Goal: Task Accomplishment & Management: Manage account settings

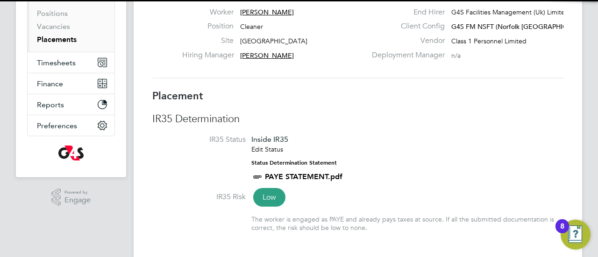
scroll to position [9, 69]
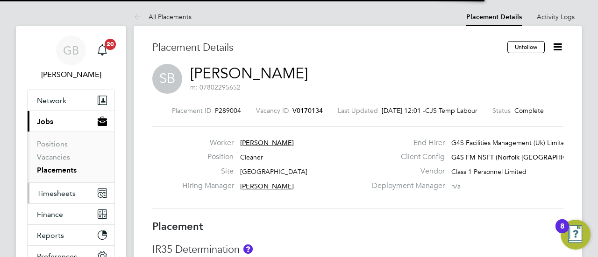
click at [55, 192] on span "Timesheets" at bounding box center [56, 193] width 39 height 9
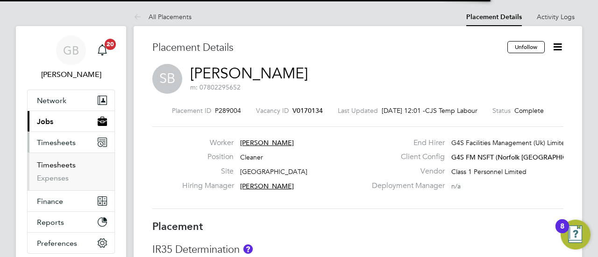
click at [64, 164] on link "Timesheets" at bounding box center [56, 165] width 39 height 9
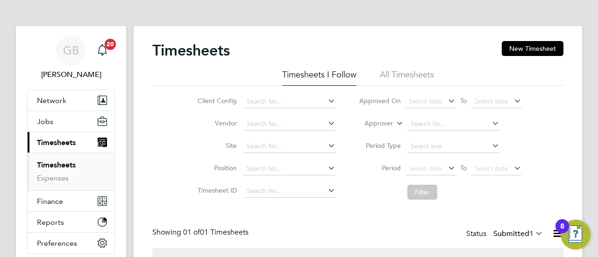
click at [587, 126] on div "GB Gianni Bernardi Notifications 20 Applications: Network Sites Workers Jobs Po…" at bounding box center [299, 172] width 598 height 345
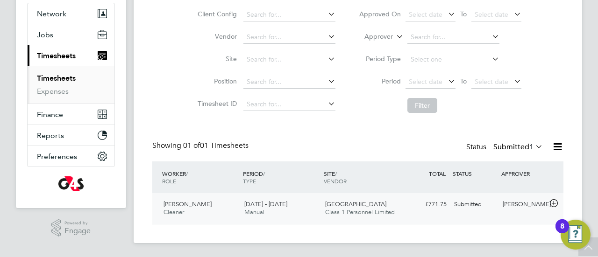
click at [181, 212] on span "Cleaner" at bounding box center [173, 212] width 21 height 8
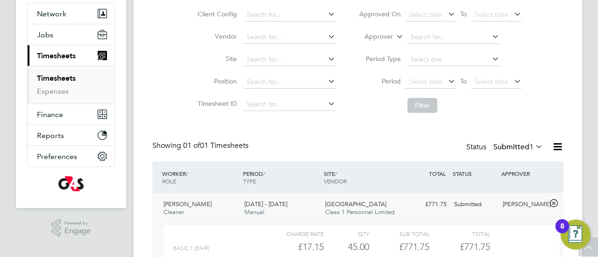
click at [590, 174] on div "GB Gianni Bernardi Notifications 20 Applications: Network Sites Workers Jobs Po…" at bounding box center [299, 128] width 598 height 431
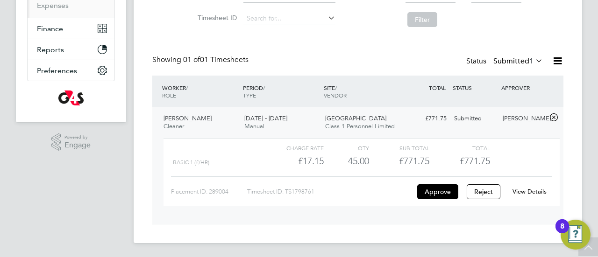
click at [536, 191] on link "View Details" at bounding box center [529, 192] width 34 height 8
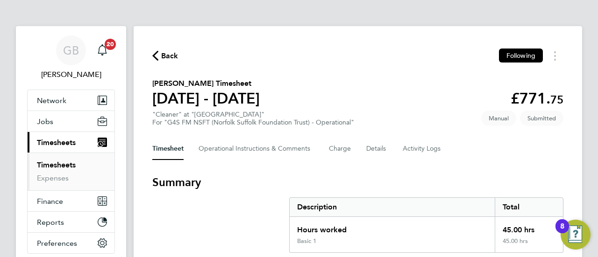
click at [234, 213] on section "Summary Description Total Hours worked 45.00 hrs Basic 1 45.00 hrs" at bounding box center [357, 214] width 411 height 78
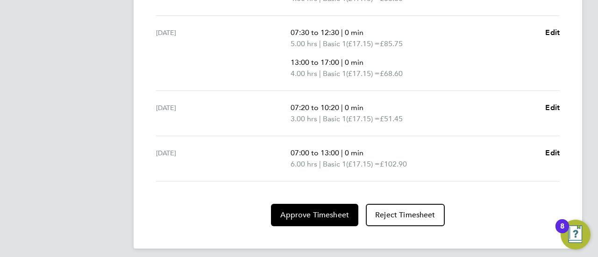
scroll to position [547, 0]
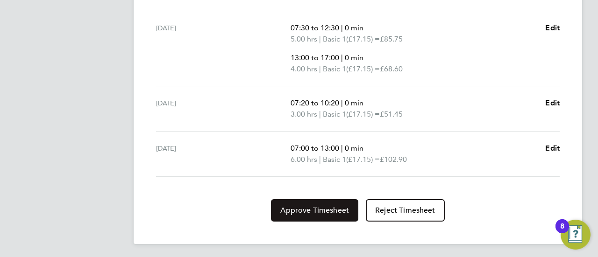
click at [323, 212] on span "Approve Timesheet" at bounding box center [314, 210] width 69 height 9
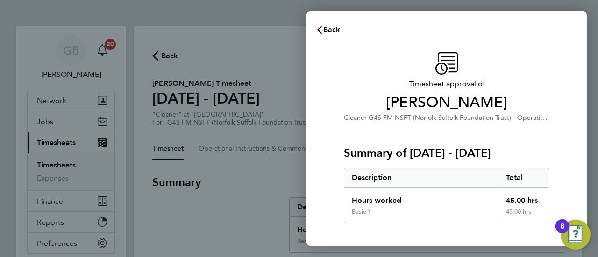
click at [331, 197] on div "Timesheet approval of [PERSON_NAME] Cleaner · G4S FM NSFT (Norfolk Suffolk Foun…" at bounding box center [446, 225] width 280 height 369
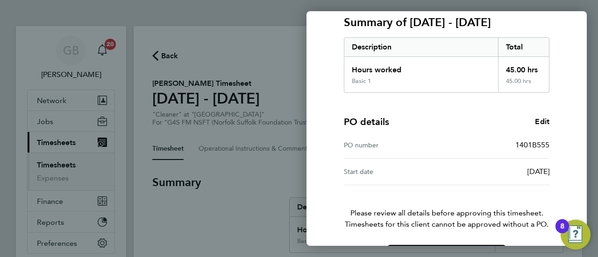
scroll to position [163, 0]
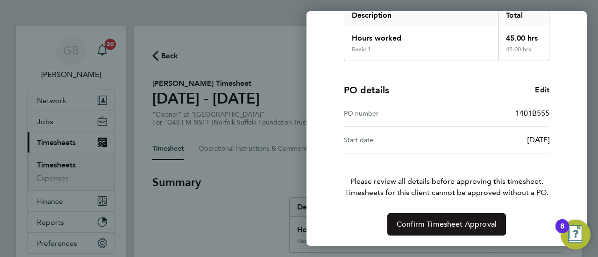
click at [429, 220] on span "Confirm Timesheet Approval" at bounding box center [447, 224] width 100 height 9
